Goal: Information Seeking & Learning: Learn about a topic

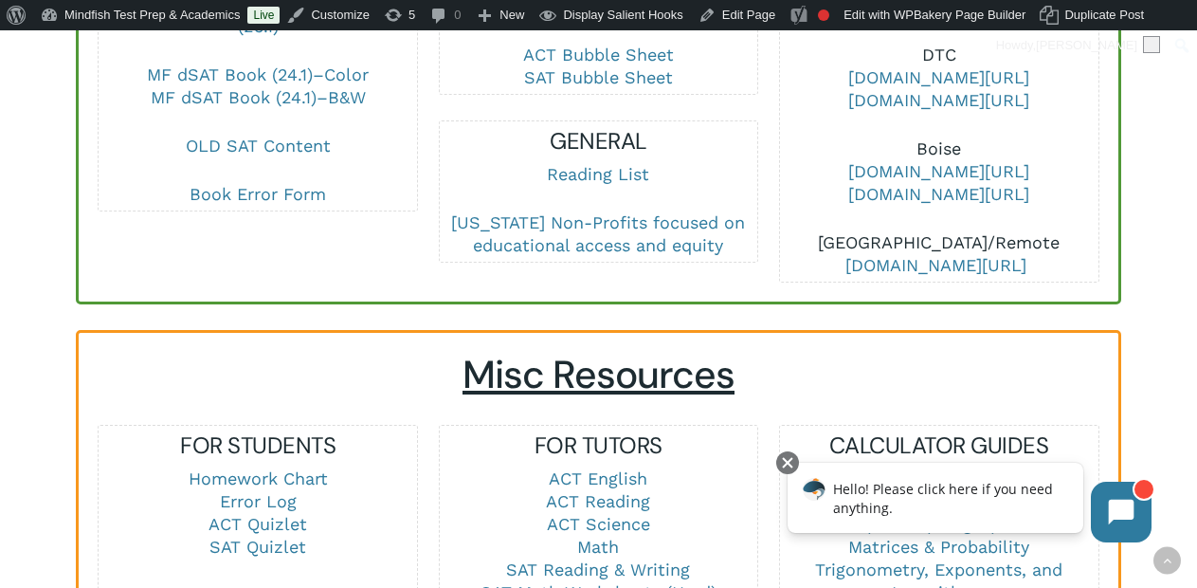
scroll to position [1037, 0]
click at [582, 467] on link "ACT English" at bounding box center [598, 477] width 99 height 20
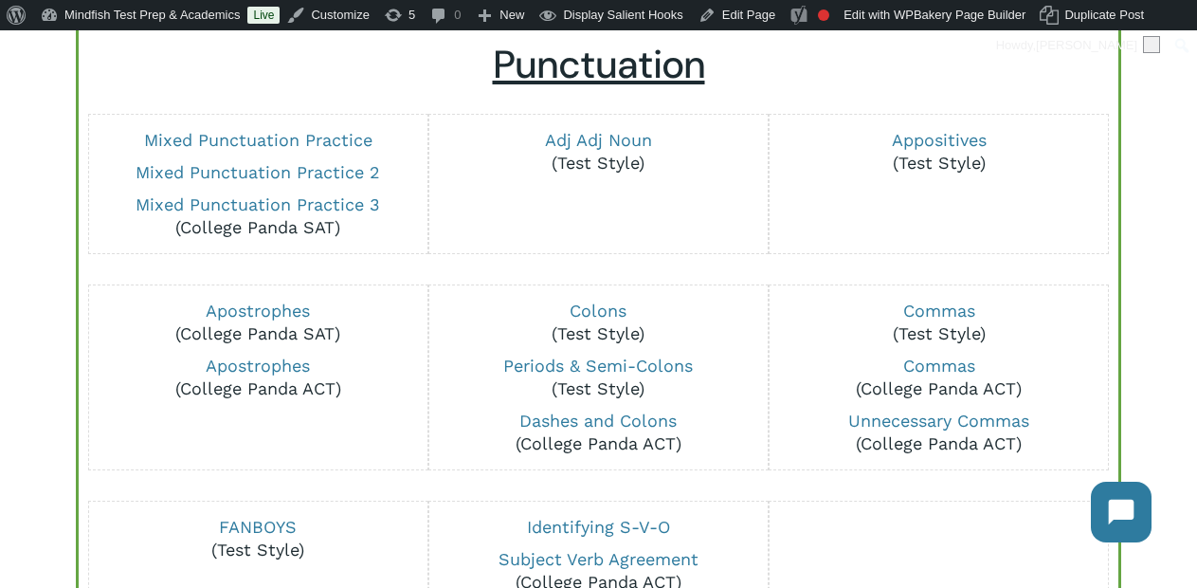
scroll to position [275, 0]
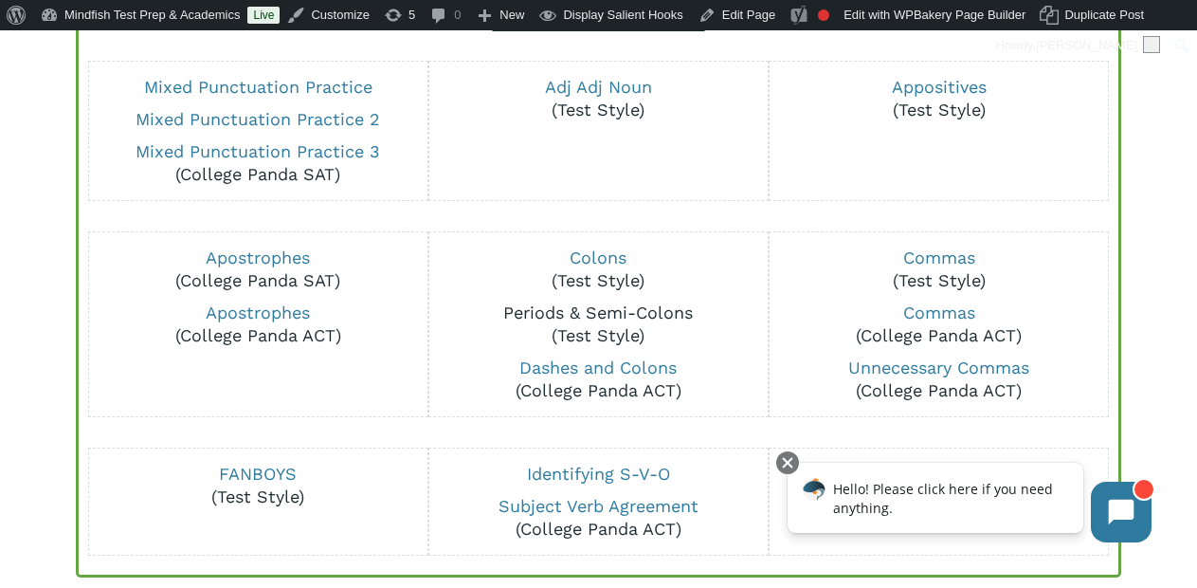
click at [539, 307] on link "Periods & Semi-Colons" at bounding box center [598, 312] width 190 height 20
